Goal: Task Accomplishment & Management: Use online tool/utility

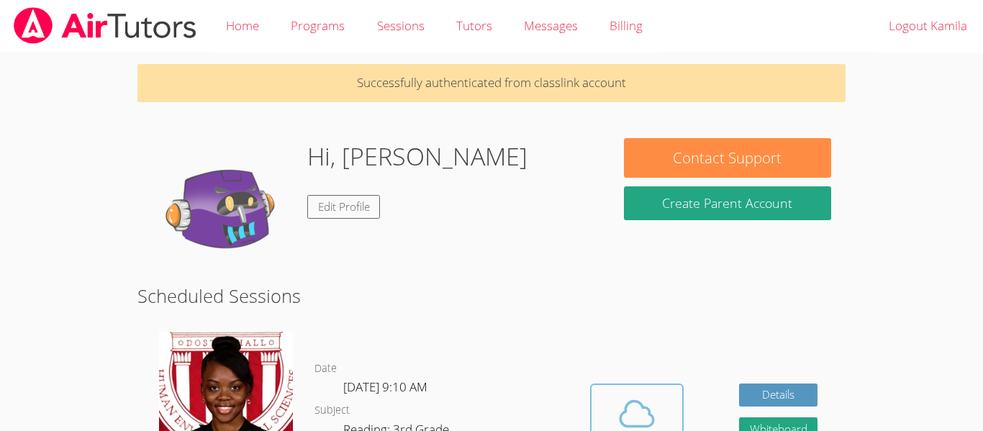
click at [638, 394] on icon at bounding box center [637, 414] width 40 height 40
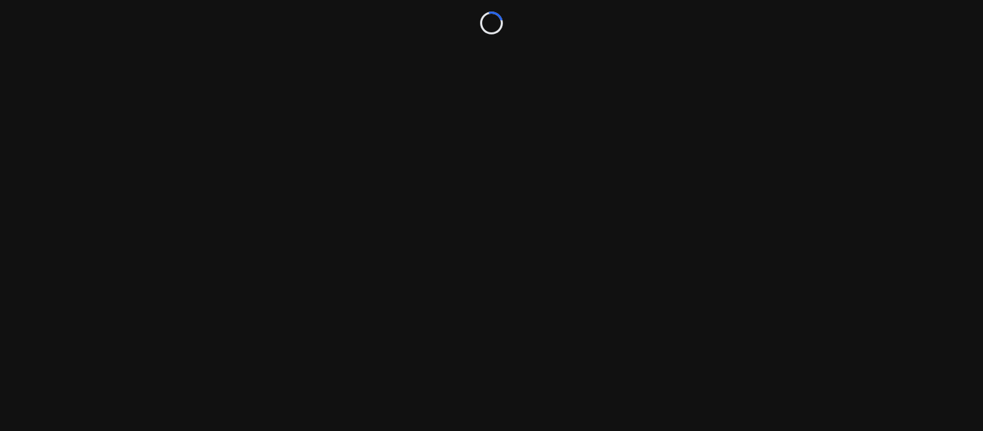
click at [488, 251] on div "Loading..." at bounding box center [491, 215] width 983 height 431
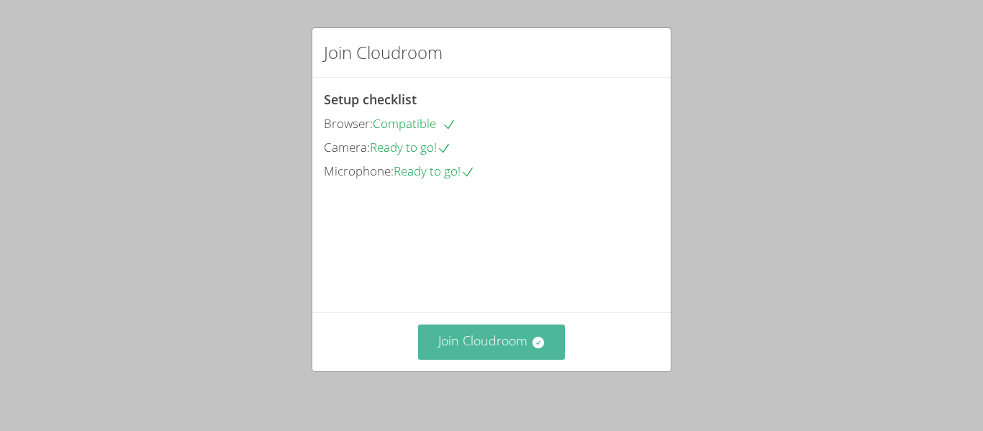
click at [494, 338] on button "Join Cloudroom" at bounding box center [492, 342] width 148 height 35
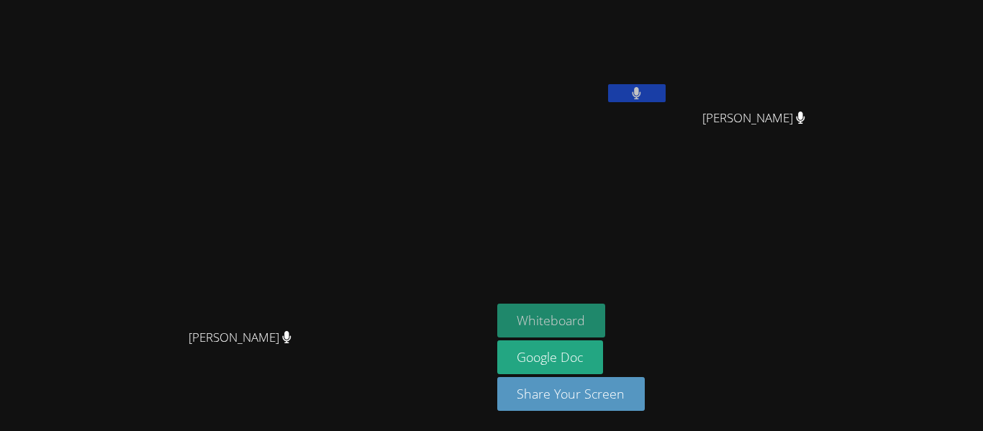
click at [606, 312] on button "Whiteboard" at bounding box center [551, 321] width 109 height 34
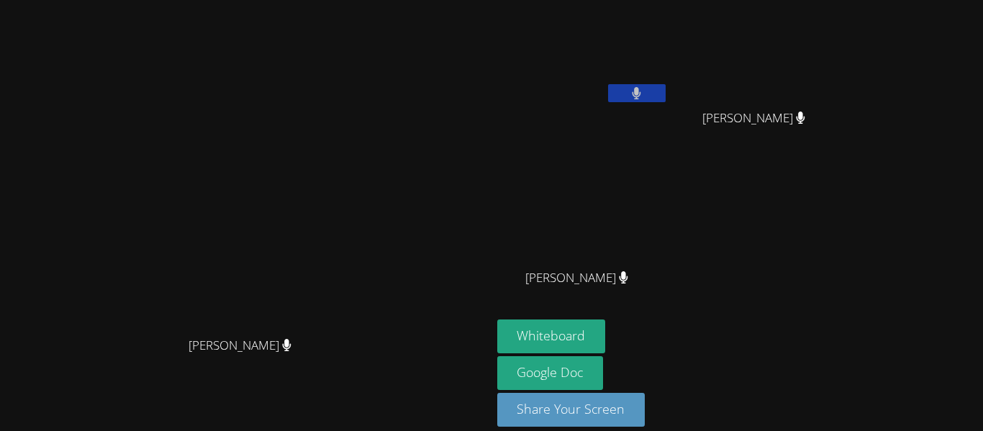
click at [666, 93] on button at bounding box center [637, 93] width 58 height 18
click at [641, 87] on icon at bounding box center [637, 93] width 9 height 12
click at [644, 88] on icon at bounding box center [636, 93] width 15 height 12
click at [666, 90] on button at bounding box center [637, 93] width 58 height 18
click at [666, 97] on button at bounding box center [637, 93] width 58 height 18
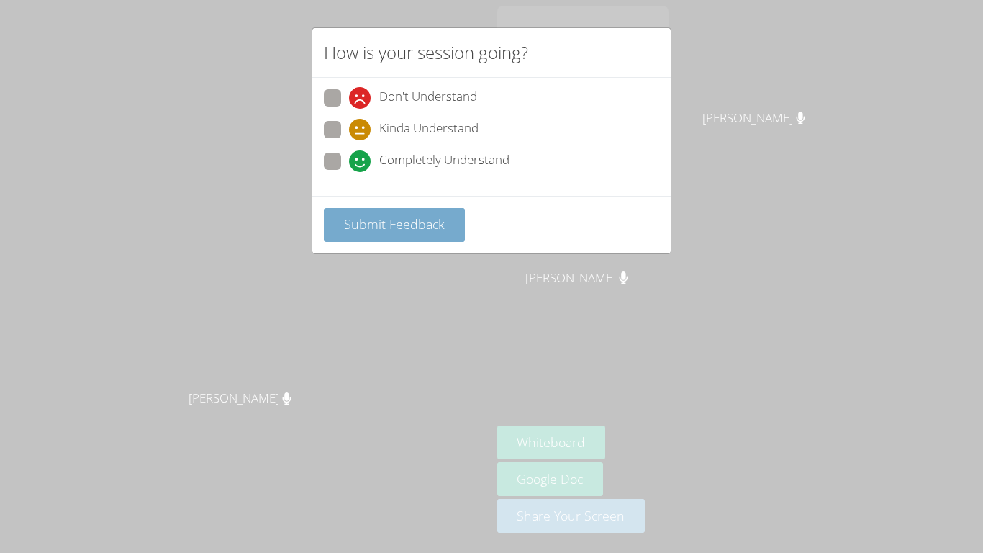
click at [411, 225] on span "Submit Feedback" at bounding box center [394, 223] width 101 height 17
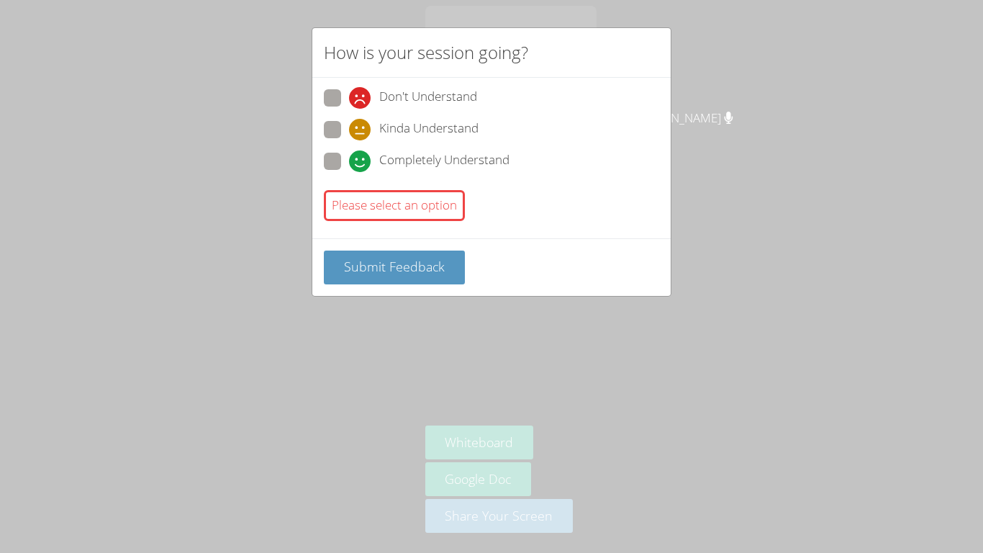
click at [400, 161] on span "Completely Understand" at bounding box center [444, 161] width 130 height 22
click at [361, 161] on input "Completely Understand" at bounding box center [355, 159] width 12 height 12
radio input "true"
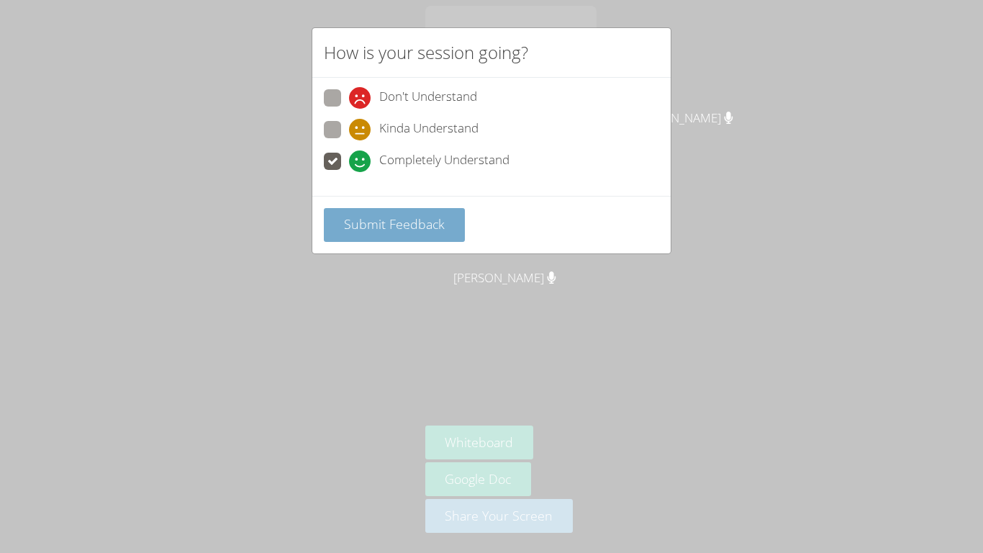
click at [430, 224] on span "Submit Feedback" at bounding box center [394, 223] width 101 height 17
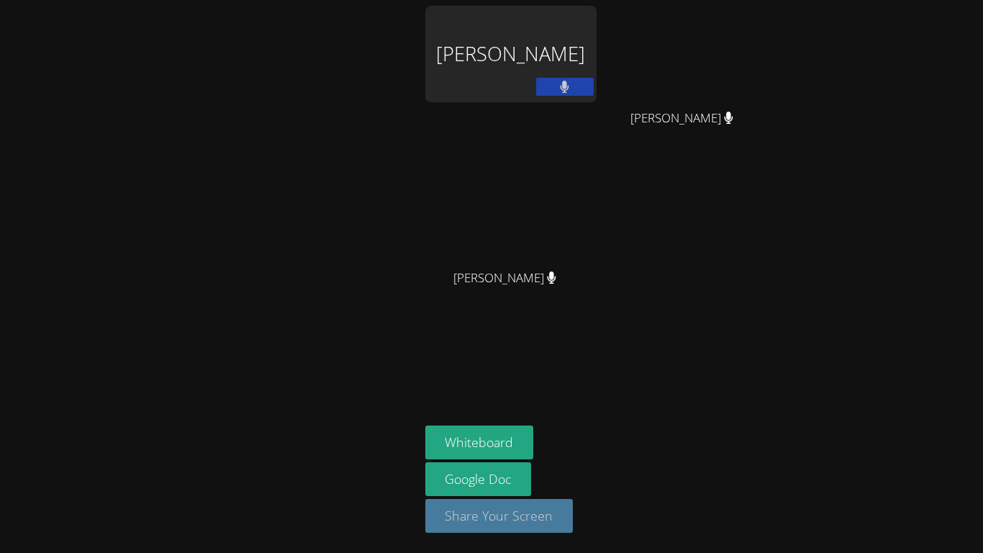
click at [557, 430] on button "Share Your Screen" at bounding box center [499, 516] width 148 height 34
